Goal: Information Seeking & Learning: Learn about a topic

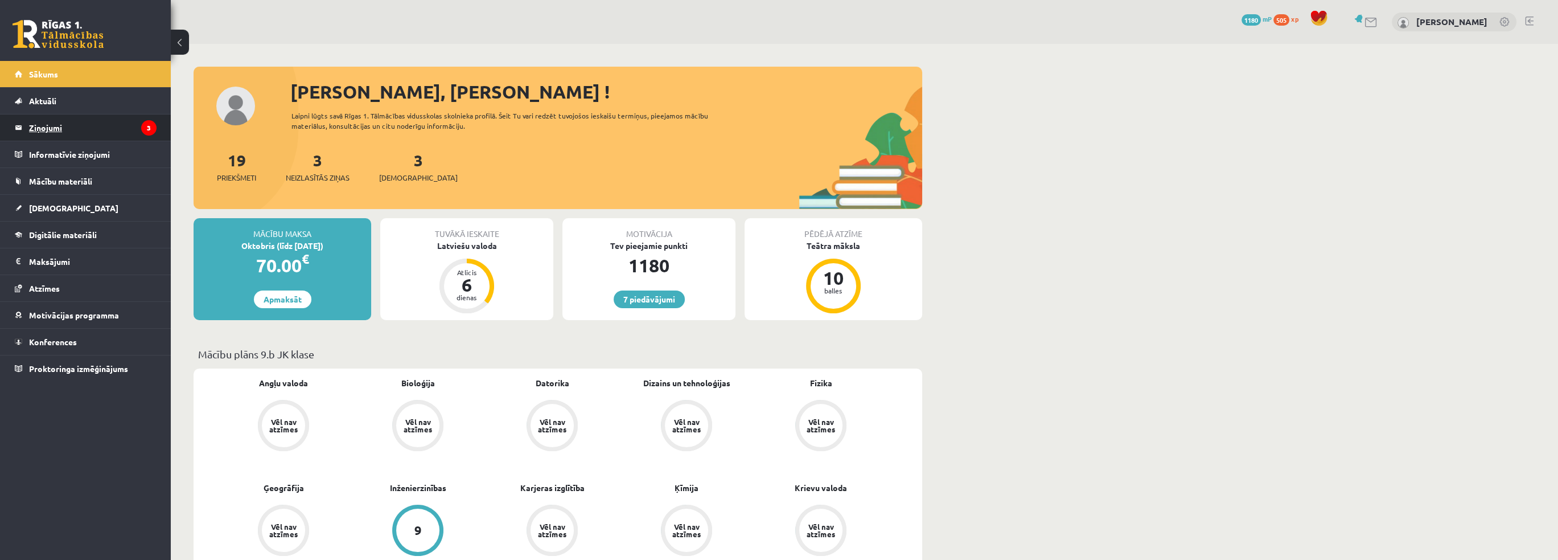
click at [57, 130] on legend "Ziņojumi 3" at bounding box center [92, 127] width 127 height 26
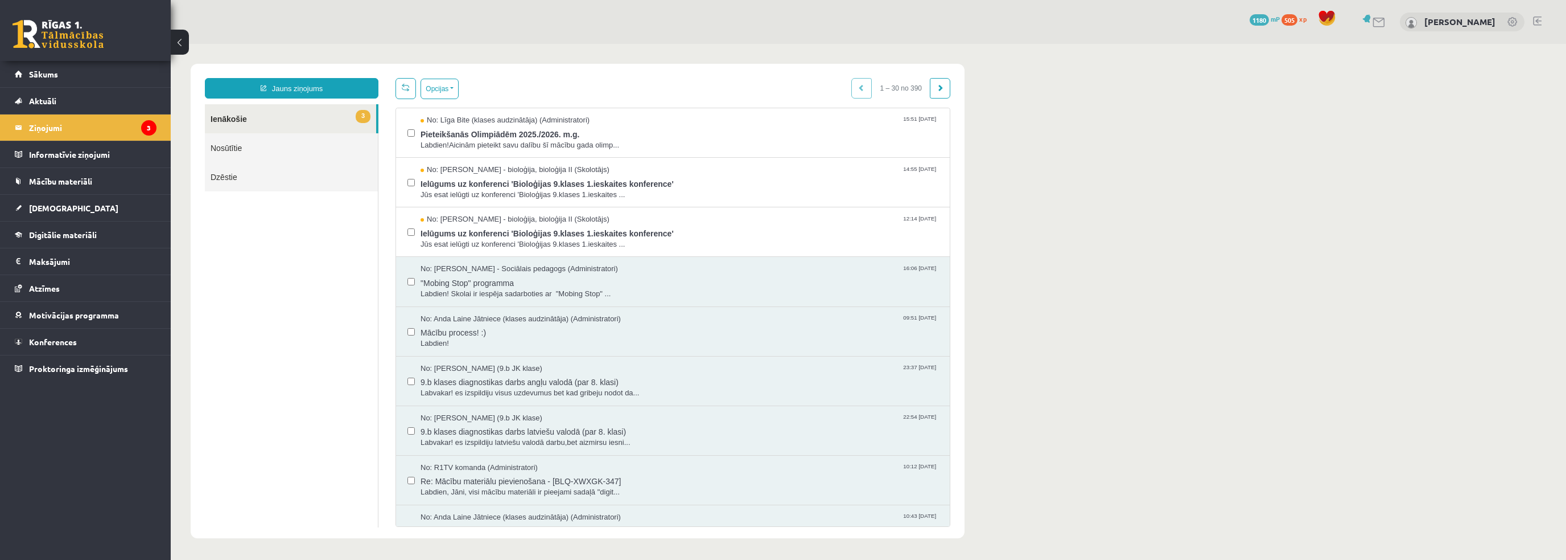
click at [916, 2] on div "7 Dāvanas 1180 mP 505 xp [PERSON_NAME]" at bounding box center [869, 22] width 1396 height 44
click at [582, 116] on span "No: Līga Bite (klases audzinātāja) (Administratori)" at bounding box center [505, 120] width 169 height 11
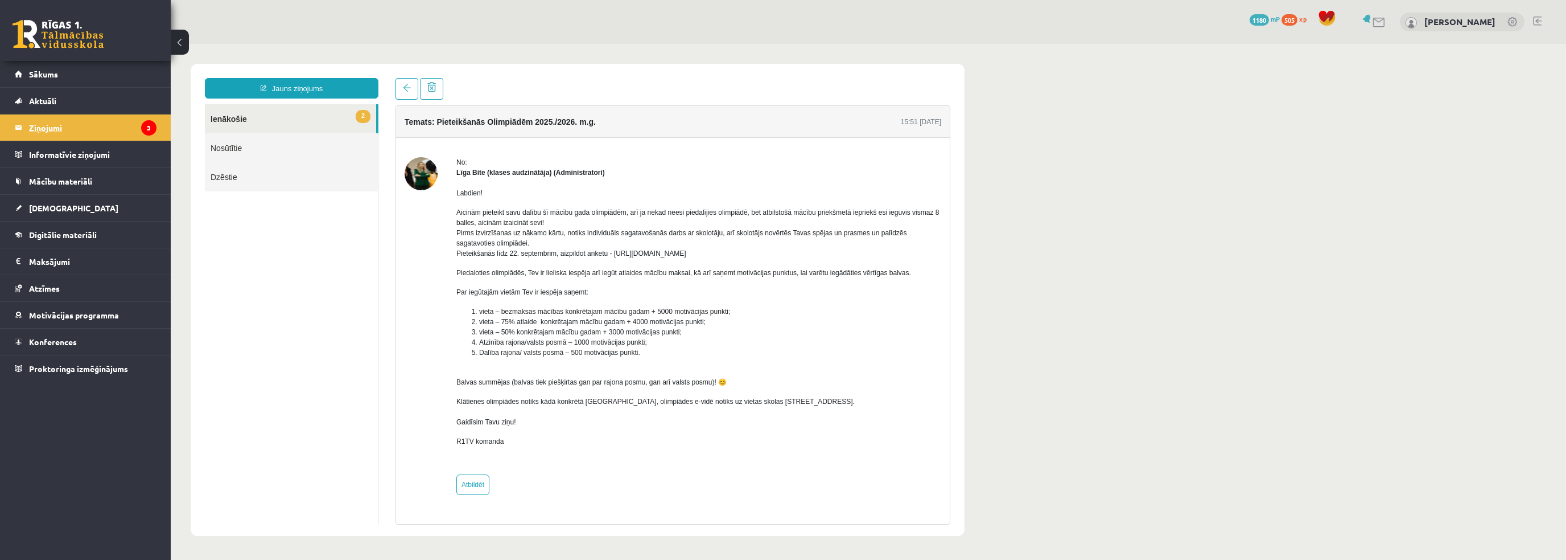
click at [44, 130] on legend "Ziņojumi 3" at bounding box center [92, 127] width 127 height 26
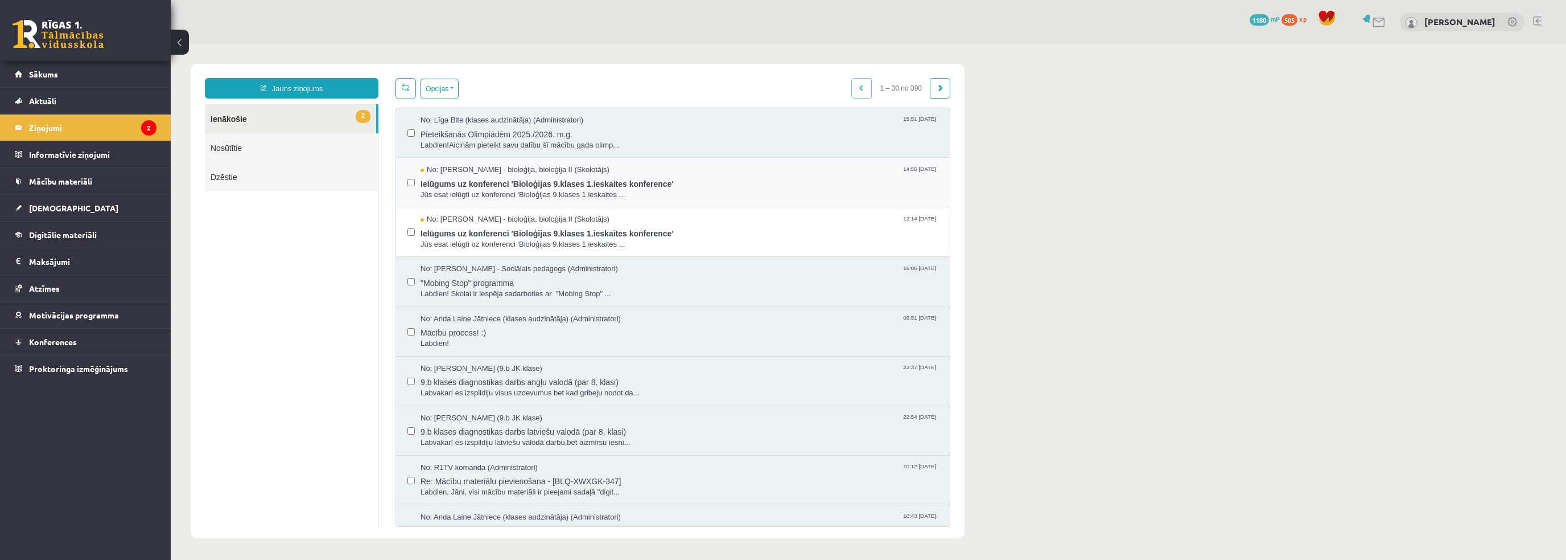
click at [600, 200] on div "No: [PERSON_NAME] - bioloģija, bioloģija II (Skolotājs) 14:55 [DATE] Ielūgums u…" at bounding box center [673, 183] width 554 height 50
click at [609, 190] on span "Jūs esat ielūgti uz konferenci 'Bioloģijas 9.klases 1.ieskaites ..." at bounding box center [680, 195] width 518 height 11
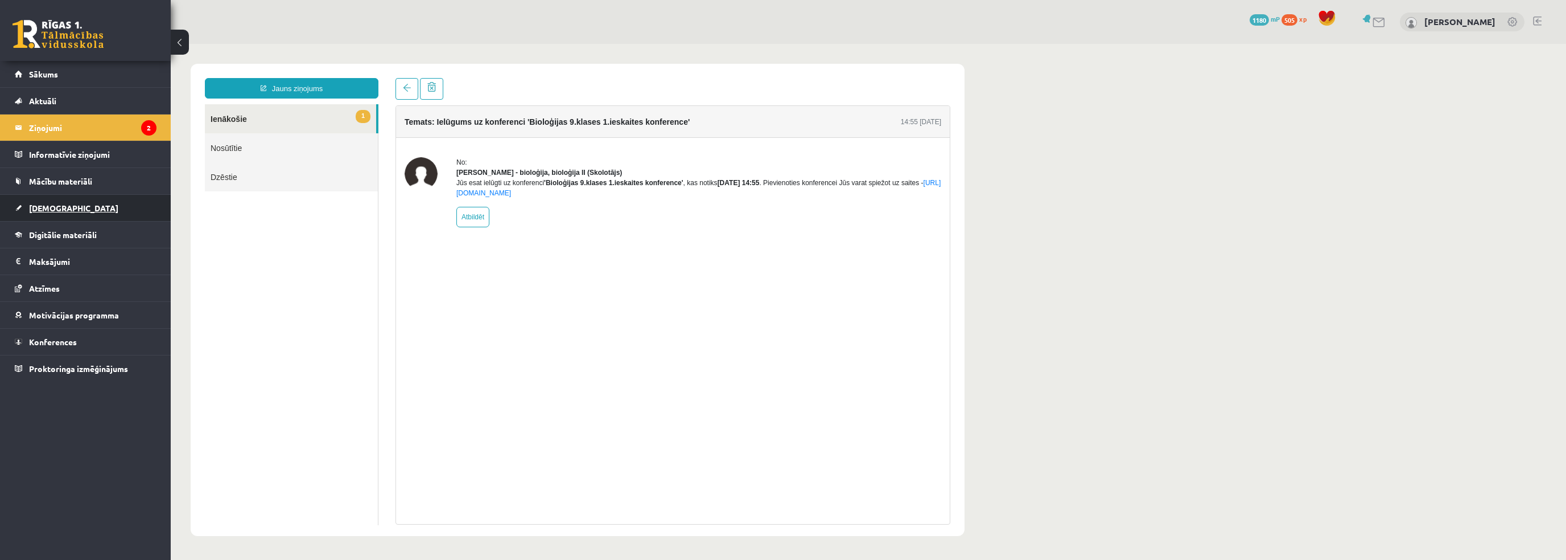
click at [65, 205] on link "[DEMOGRAPHIC_DATA]" at bounding box center [86, 208] width 142 height 26
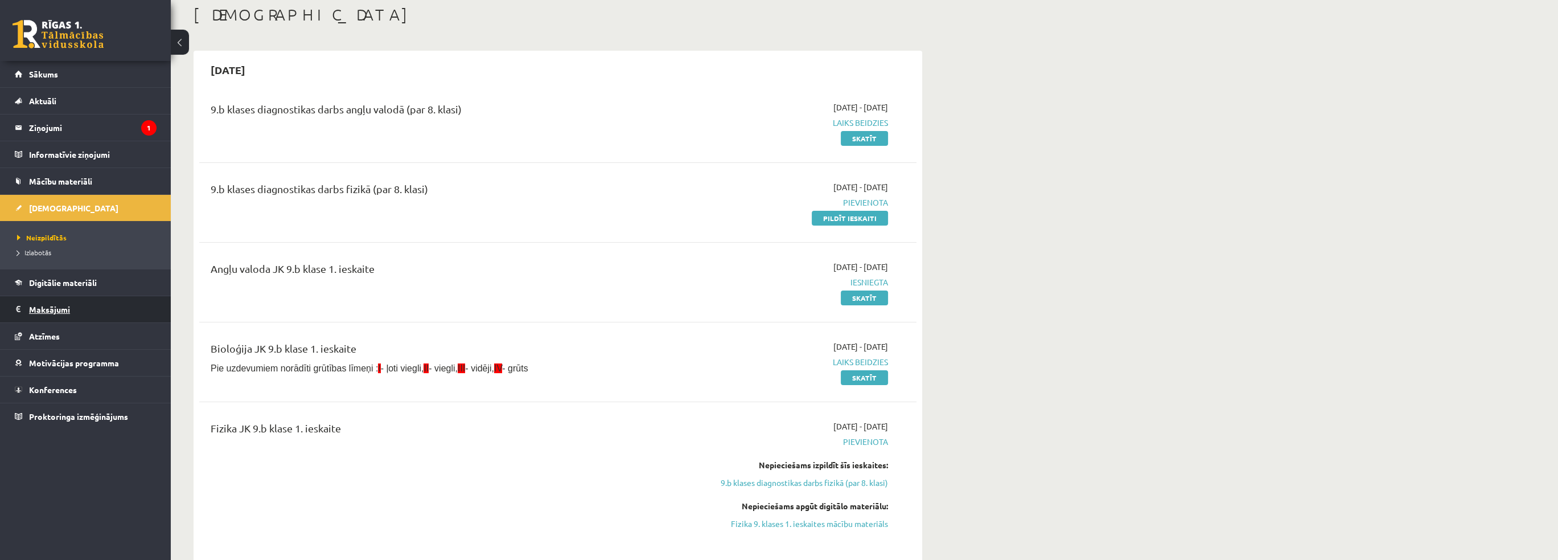
scroll to position [57, 0]
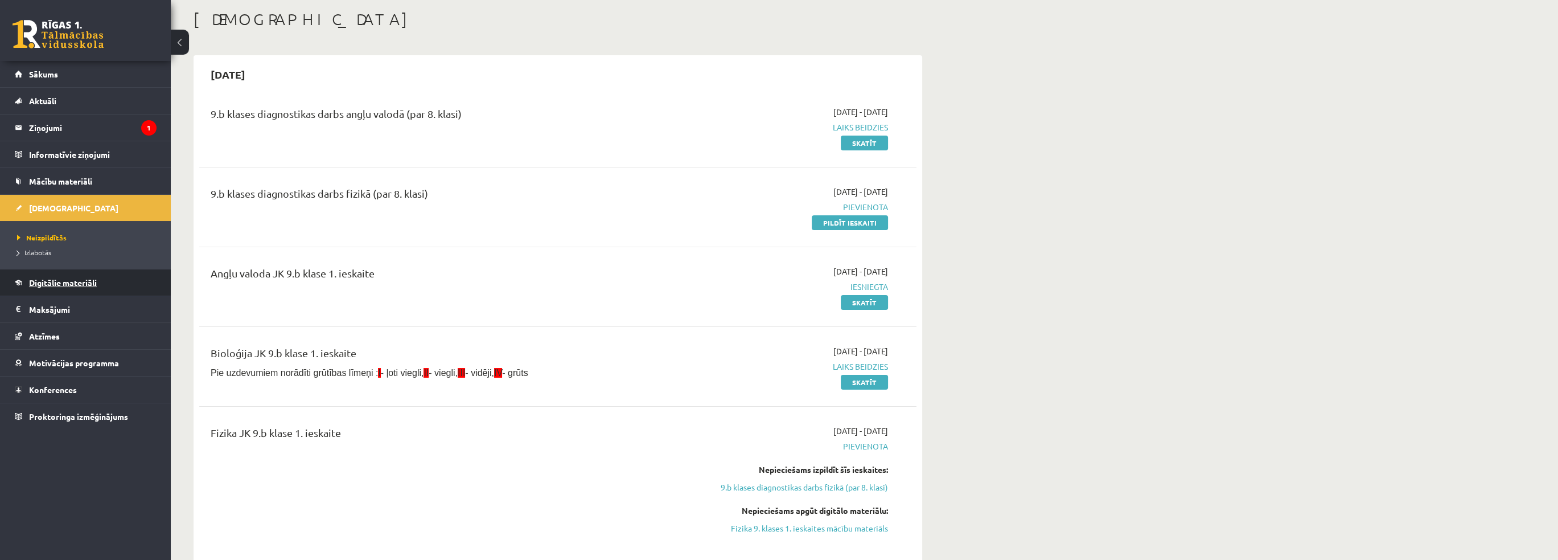
click at [84, 281] on span "Digitālie materiāli" at bounding box center [63, 282] width 68 height 10
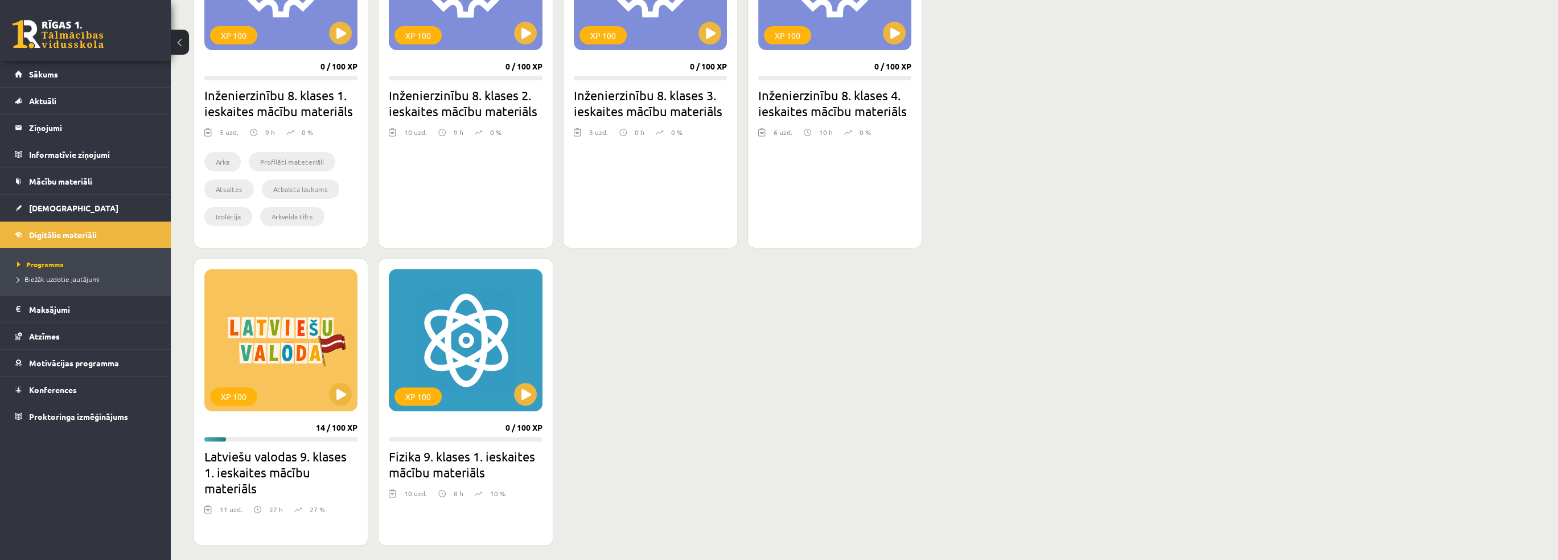
scroll to position [911, 0]
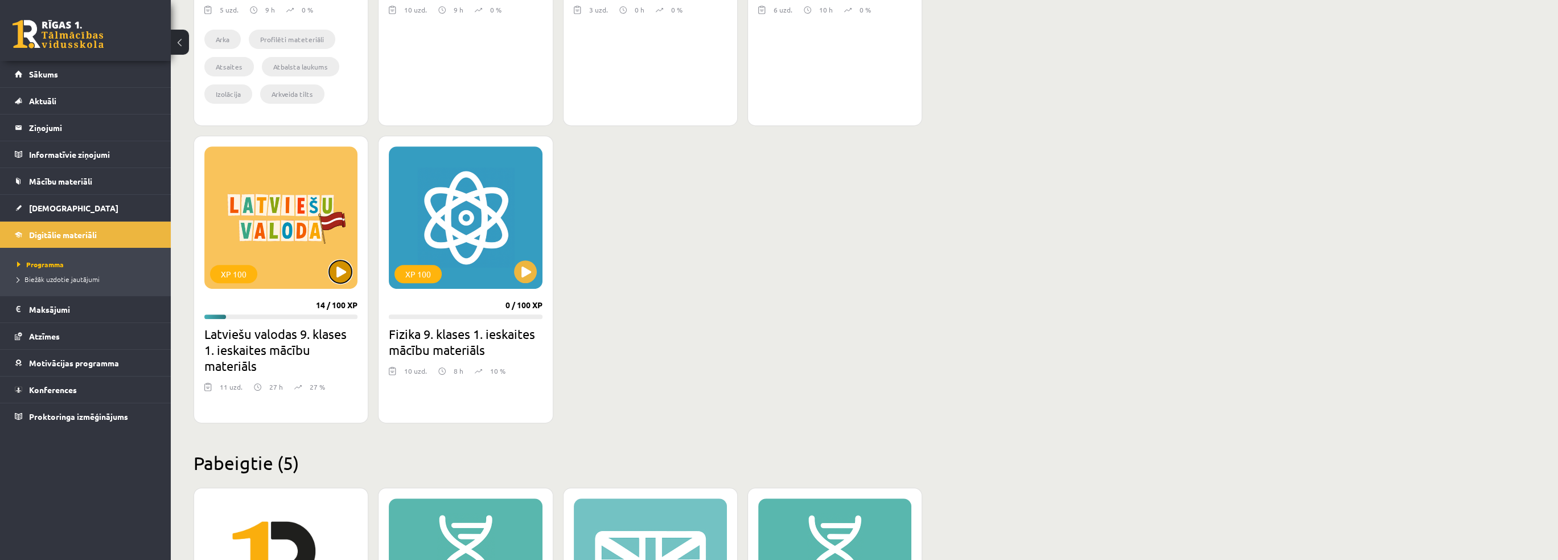
click at [350, 274] on button at bounding box center [340, 271] width 23 height 23
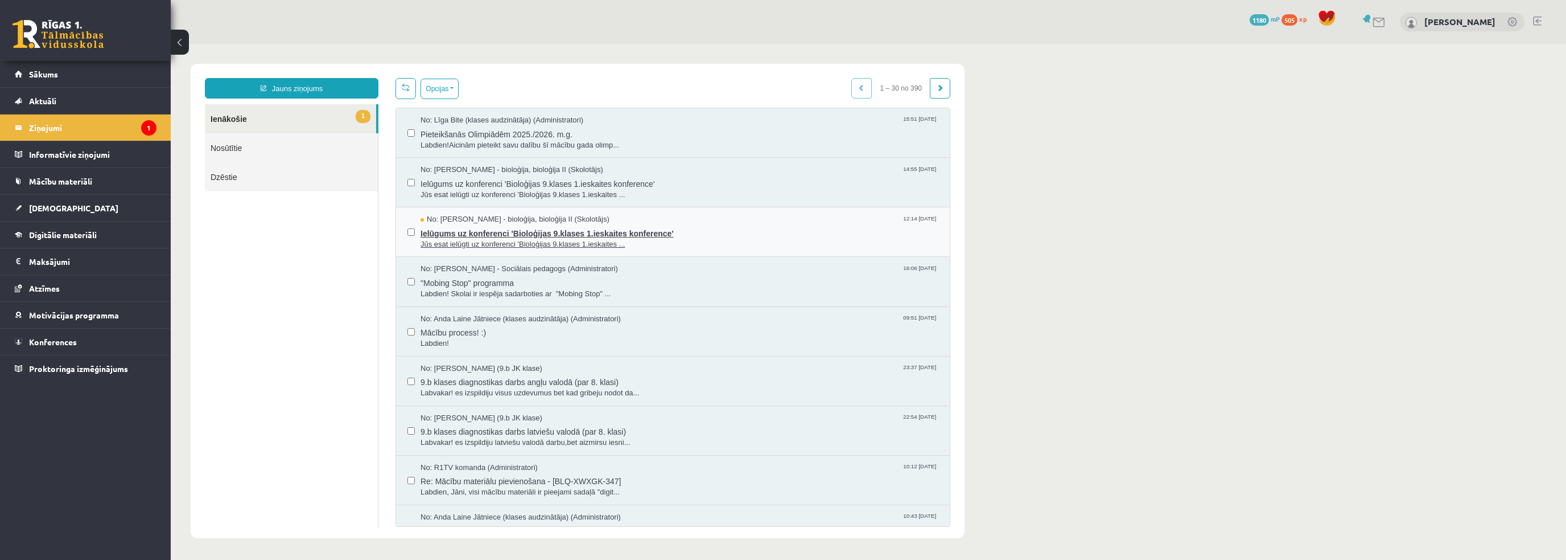
click at [528, 233] on span "Ielūgums uz konferenci 'Bioloģijas 9.klases 1.ieskaites konference'" at bounding box center [680, 232] width 518 height 14
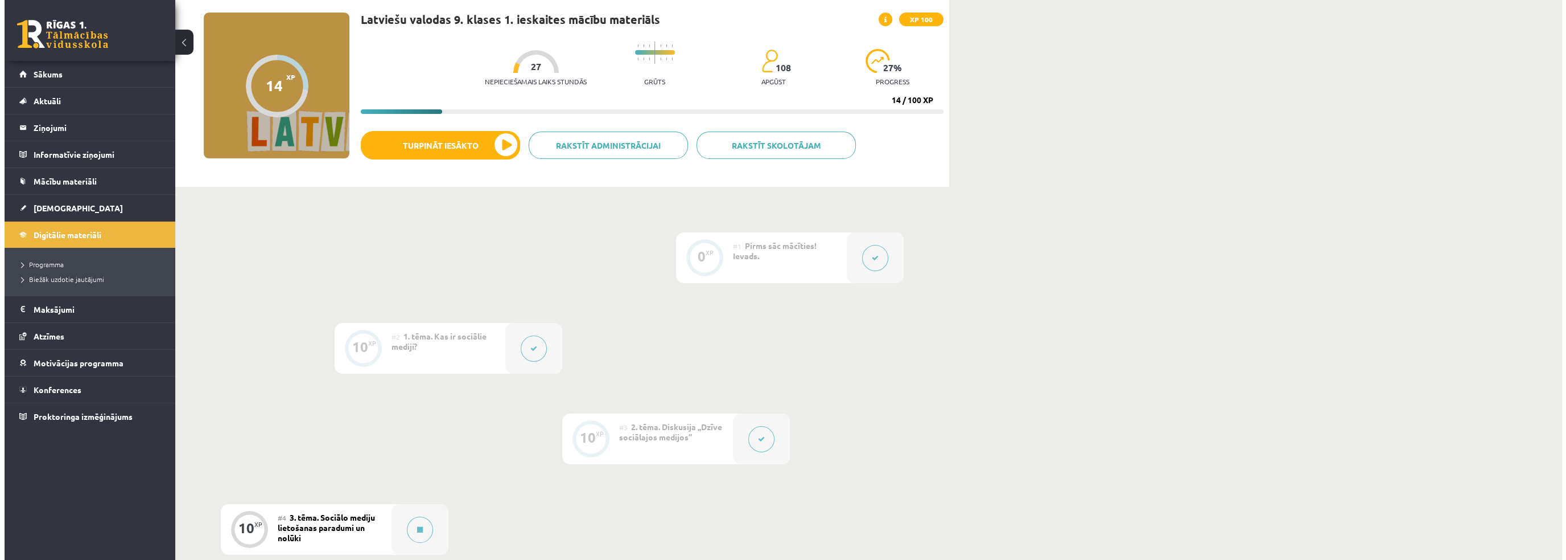
scroll to position [228, 0]
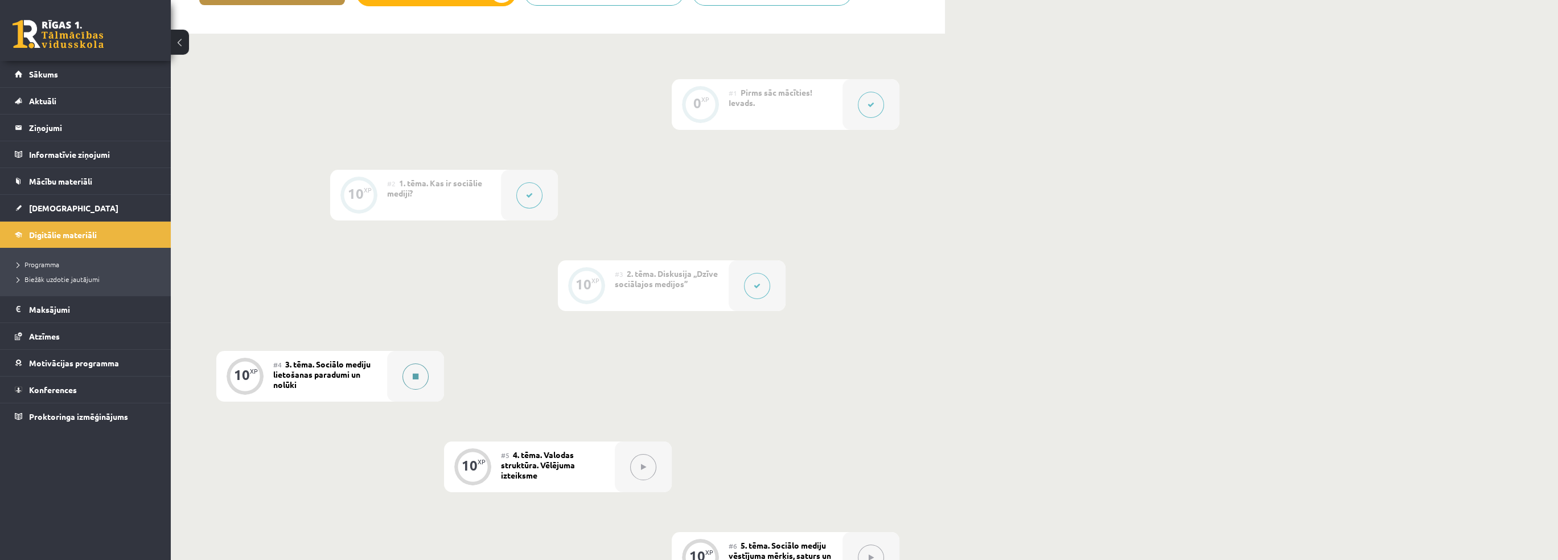
click at [429, 371] on div at bounding box center [415, 376] width 57 height 51
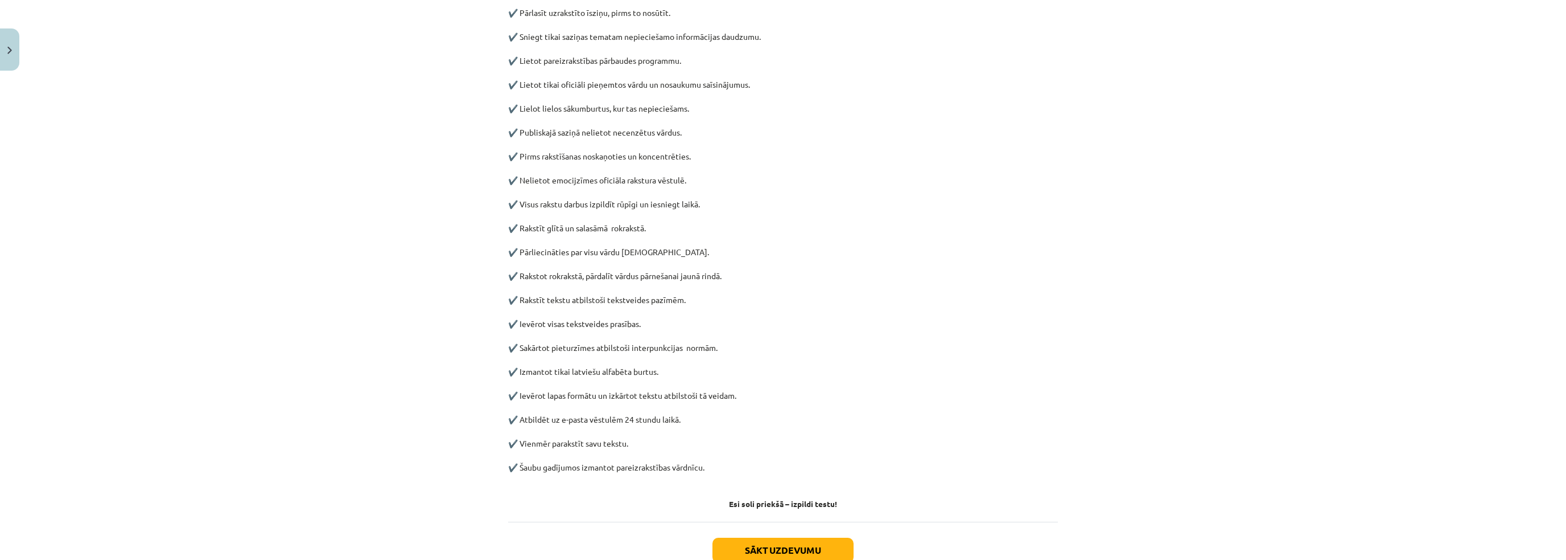
scroll to position [310, 0]
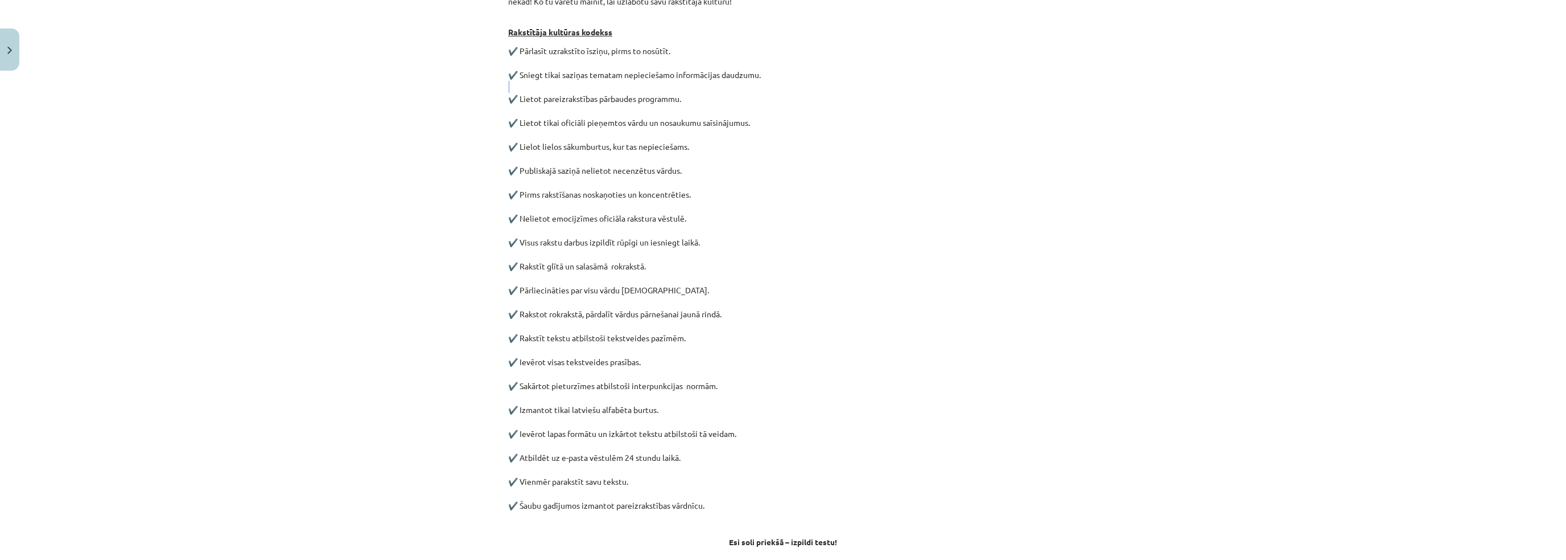
drag, startPoint x: 497, startPoint y: 96, endPoint x: 595, endPoint y: 89, distance: 98.1
click at [595, 89] on div "10 XP Saņemsi Viegls 108 pilda Apraksts Uzdevums Palīdzība Sociālo mediju lieto…" at bounding box center [782, 205] width 563 height 881
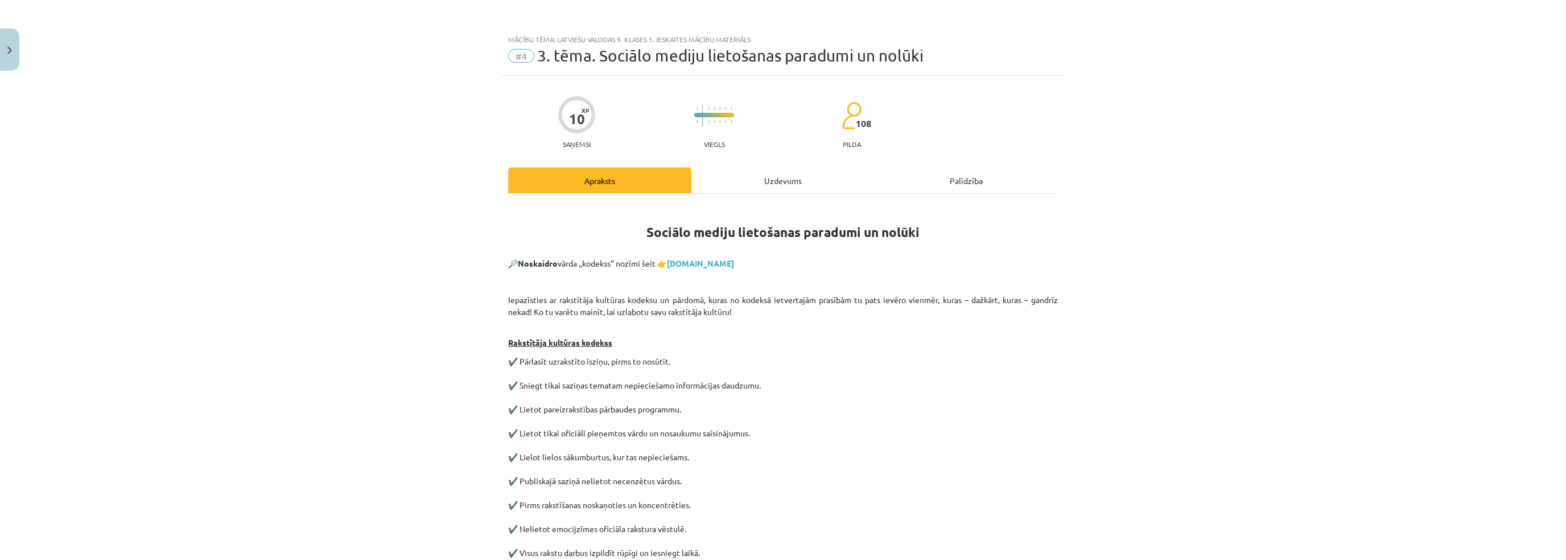
drag, startPoint x: 491, startPoint y: 31, endPoint x: 656, endPoint y: 330, distance: 340.9
click at [655, 328] on div "Mācību tēma: Latviešu valodas 9. klases 1. ieskaites mācību materiāls #4 3. tēm…" at bounding box center [783, 280] width 1566 height 560
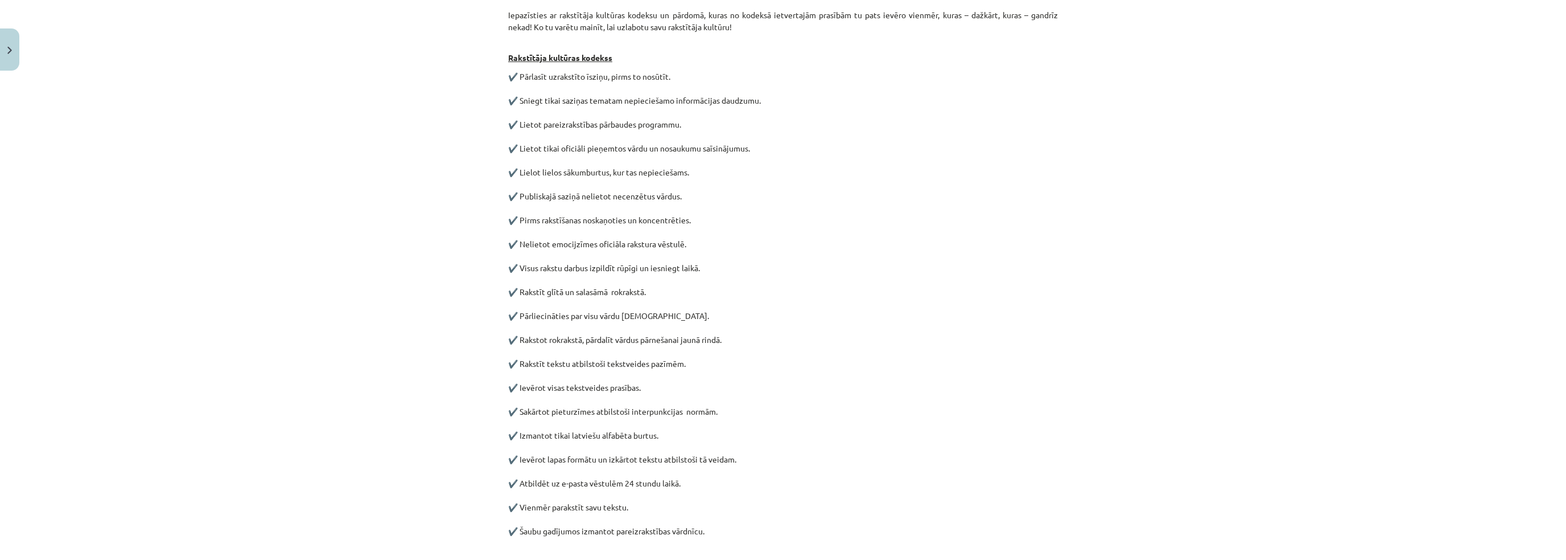
click at [422, 336] on div "Mācību tēma: Latviešu valodas 9. klases 1. ieskaites mācību materiāls #4 3. tēm…" at bounding box center [783, 280] width 1566 height 560
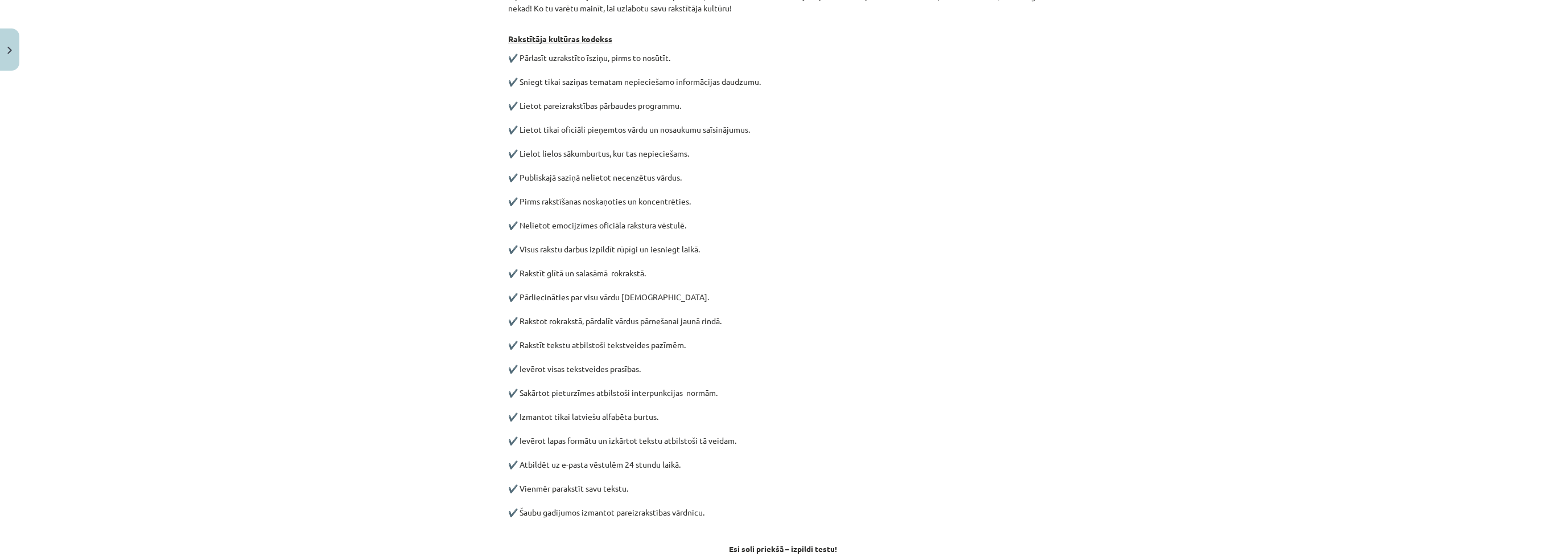
scroll to position [342, 0]
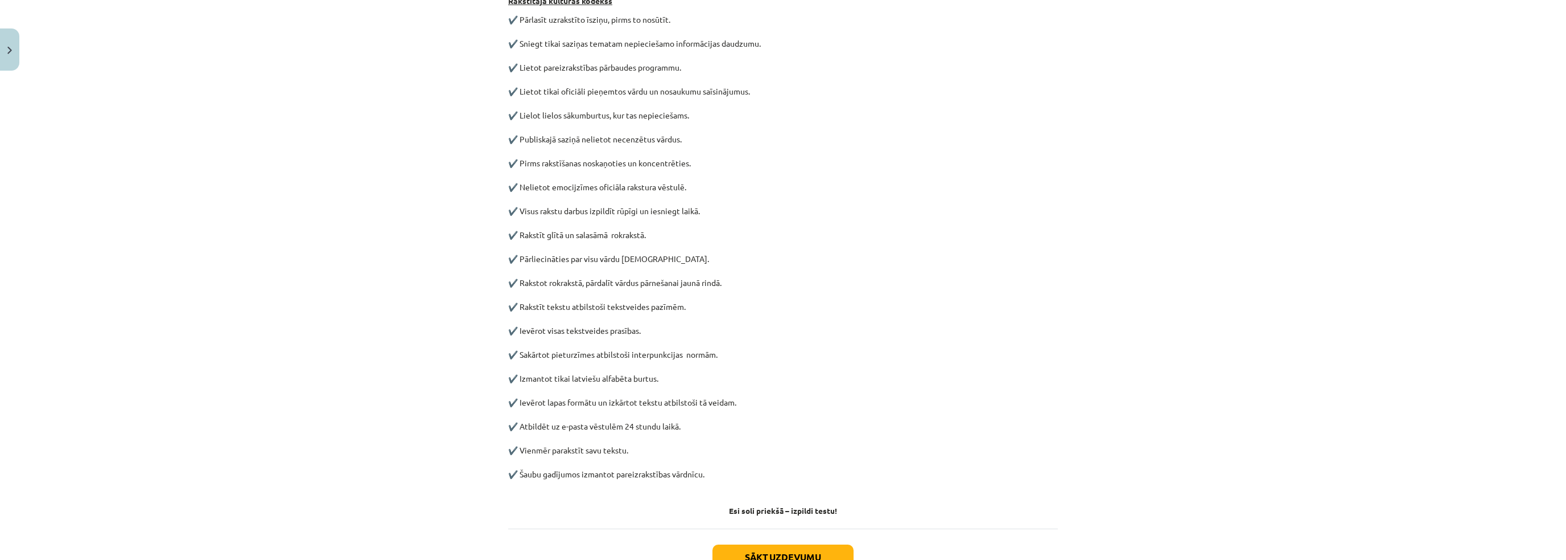
drag, startPoint x: 422, startPoint y: 335, endPoint x: 422, endPoint y: 324, distance: 10.8
drag, startPoint x: 416, startPoint y: 290, endPoint x: 417, endPoint y: 270, distance: 19.9
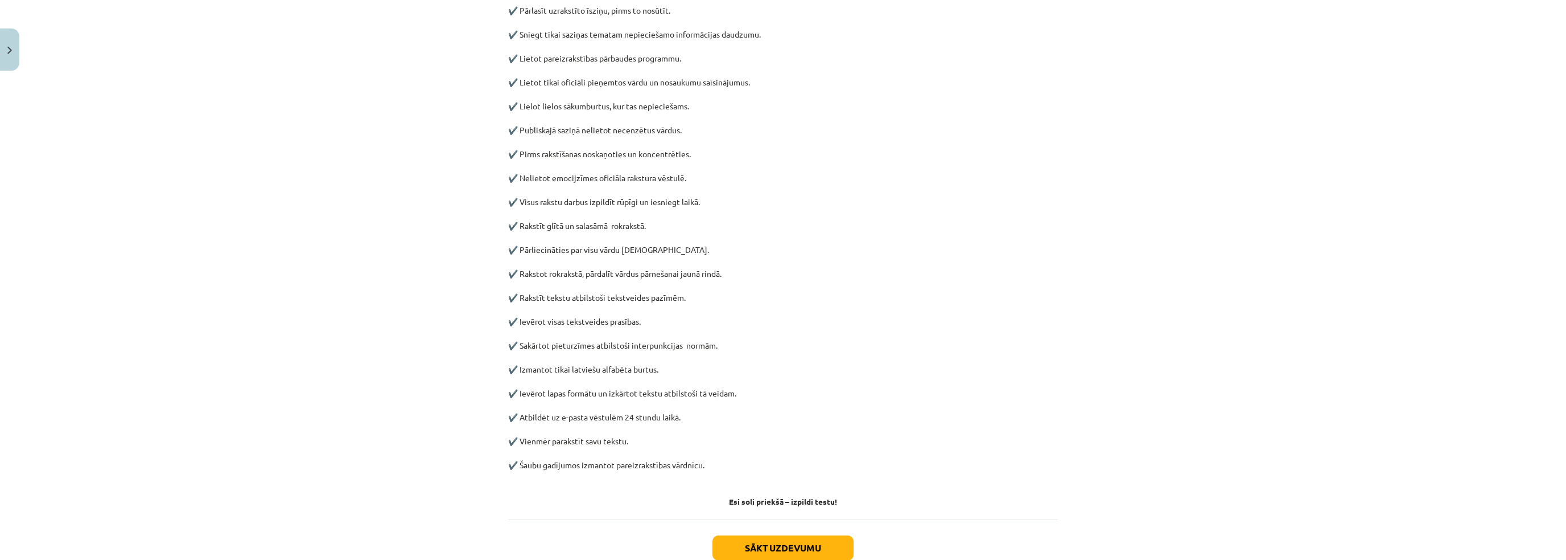
scroll to position [294, 0]
